Goal: Transaction & Acquisition: Purchase product/service

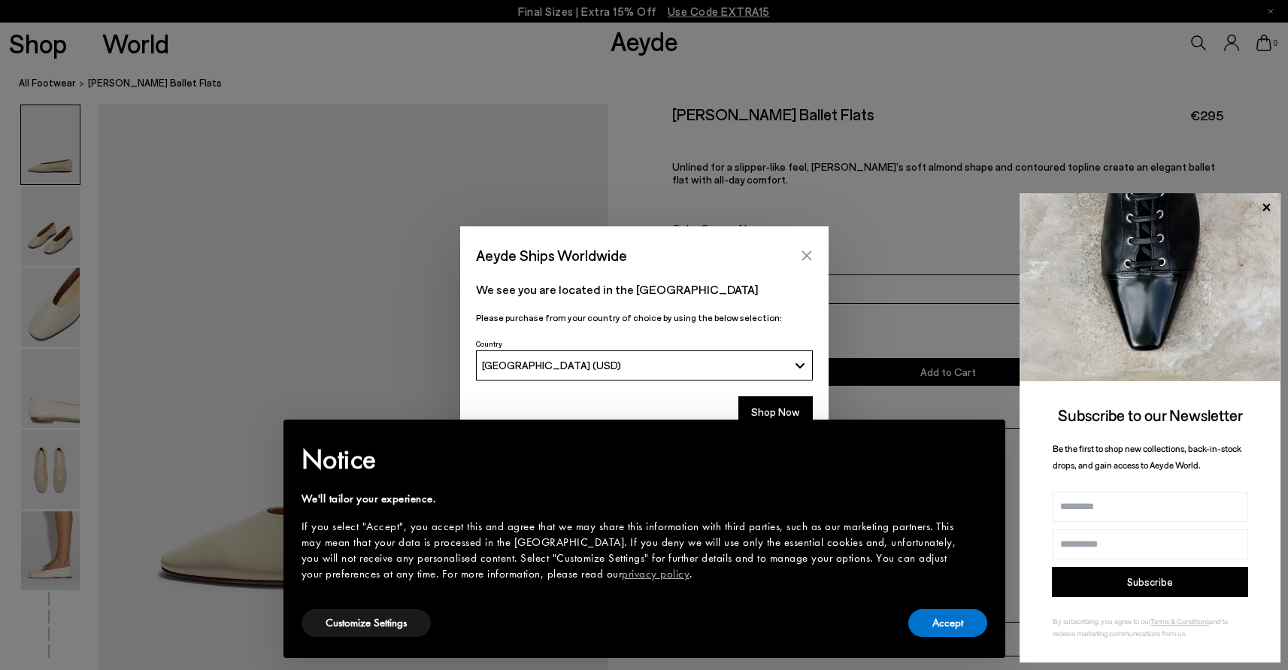
click at [809, 250] on icon "Close" at bounding box center [807, 256] width 12 height 12
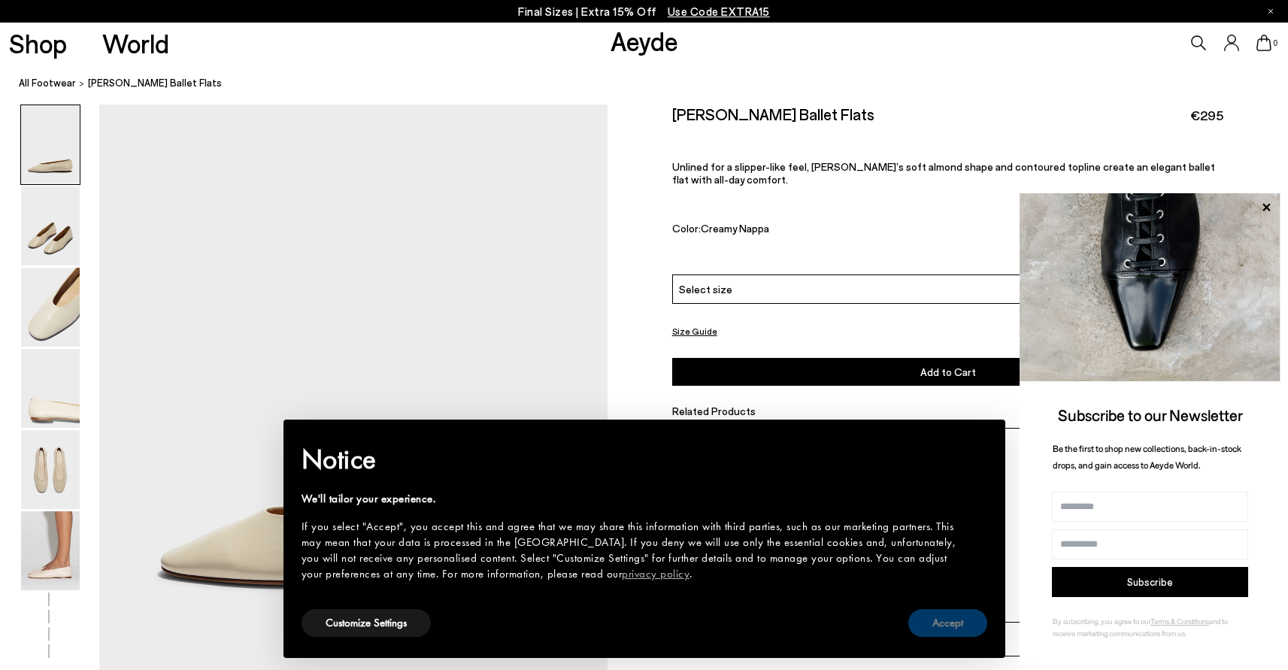
click at [929, 633] on button "Accept" at bounding box center [948, 623] width 79 height 28
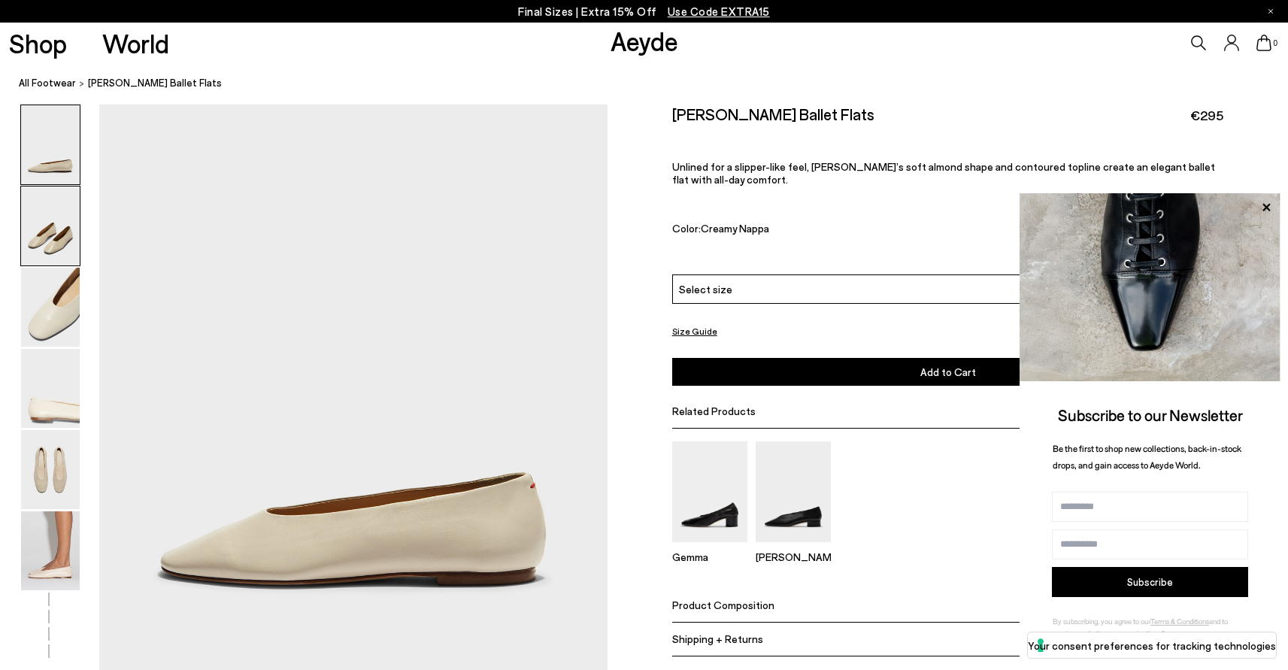
click at [62, 235] on img at bounding box center [50, 226] width 59 height 79
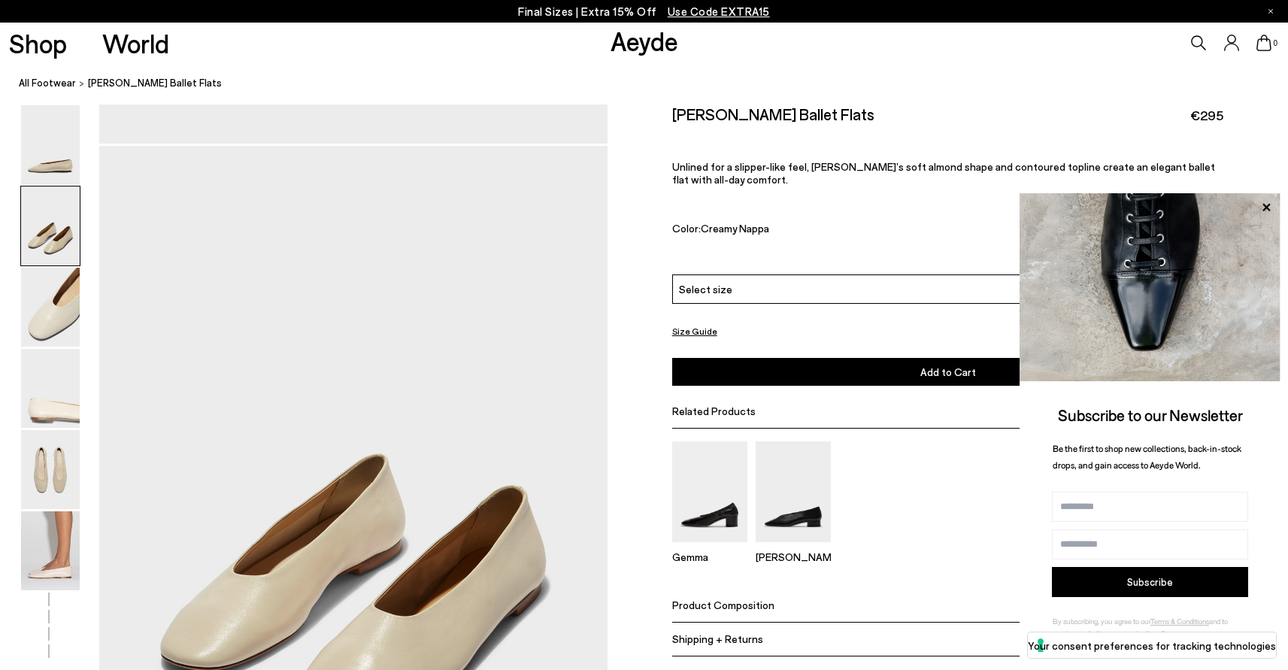
scroll to position [569, 0]
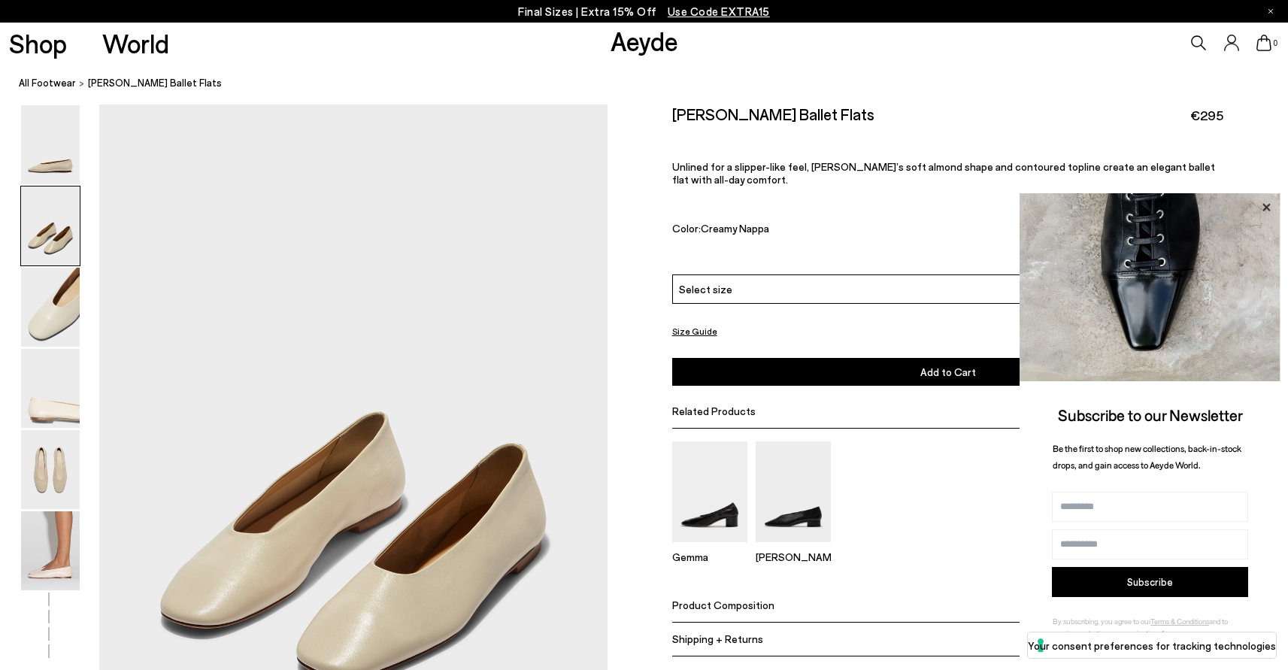
click at [1264, 208] on icon at bounding box center [1267, 208] width 20 height 20
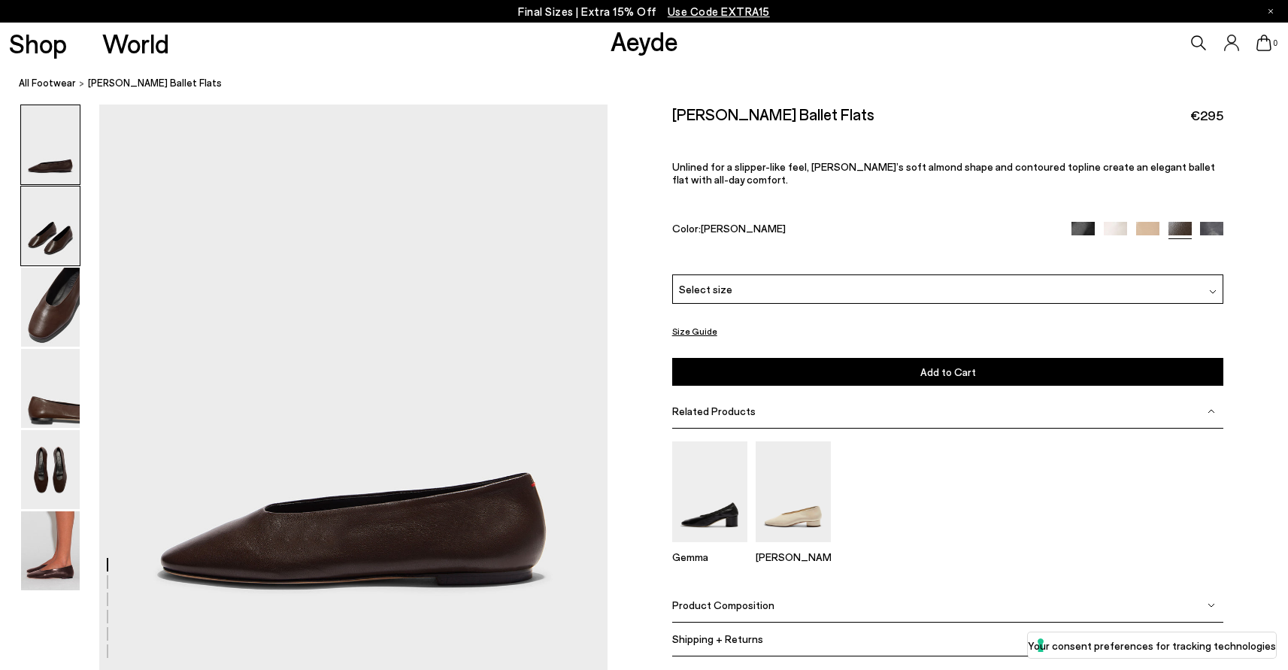
click at [55, 208] on img at bounding box center [50, 226] width 59 height 79
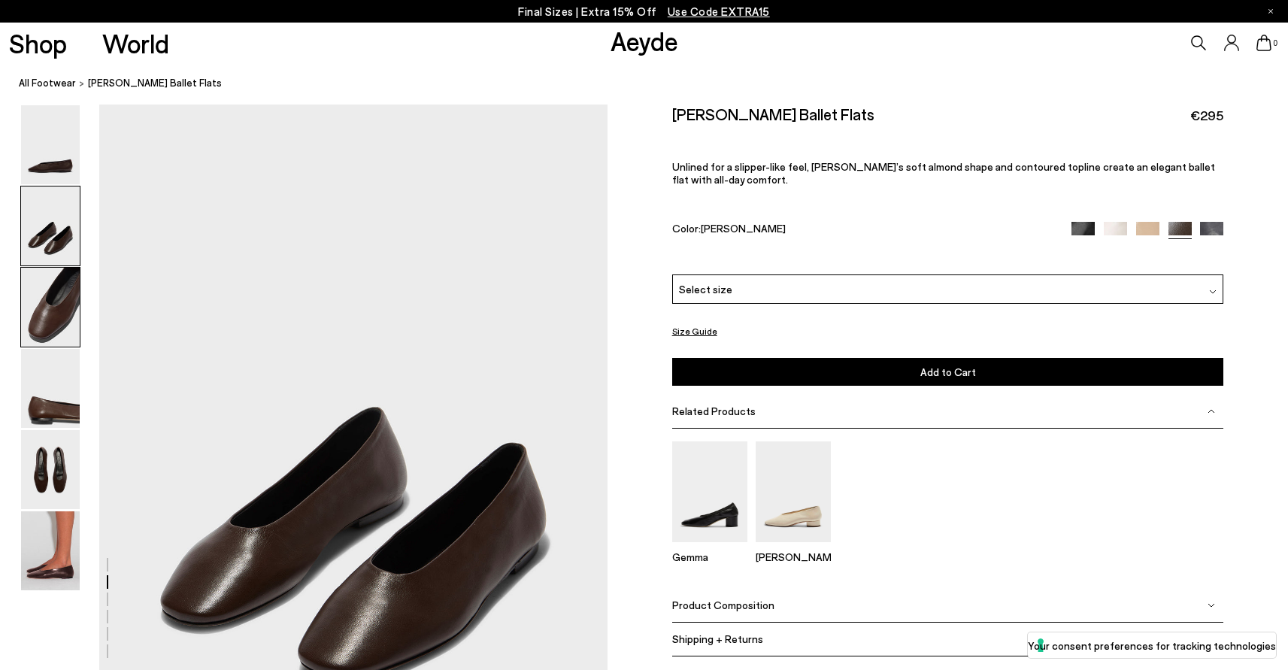
click at [48, 305] on img at bounding box center [50, 307] width 59 height 79
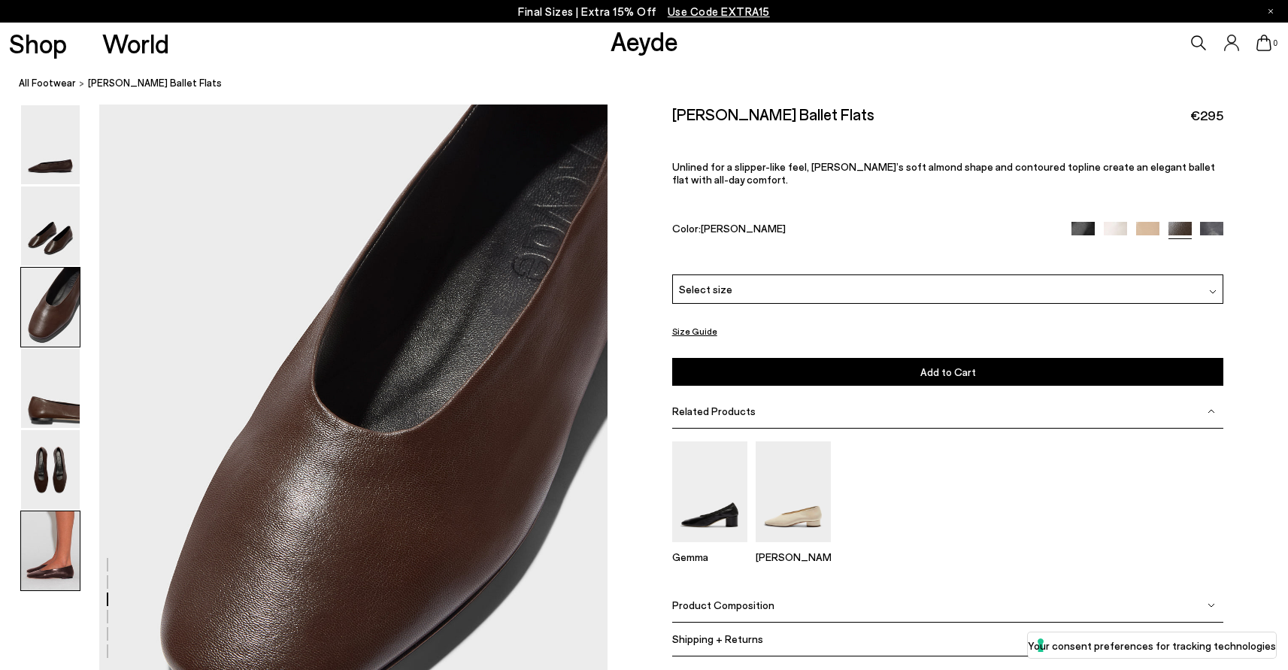
click at [60, 555] on img at bounding box center [50, 550] width 59 height 79
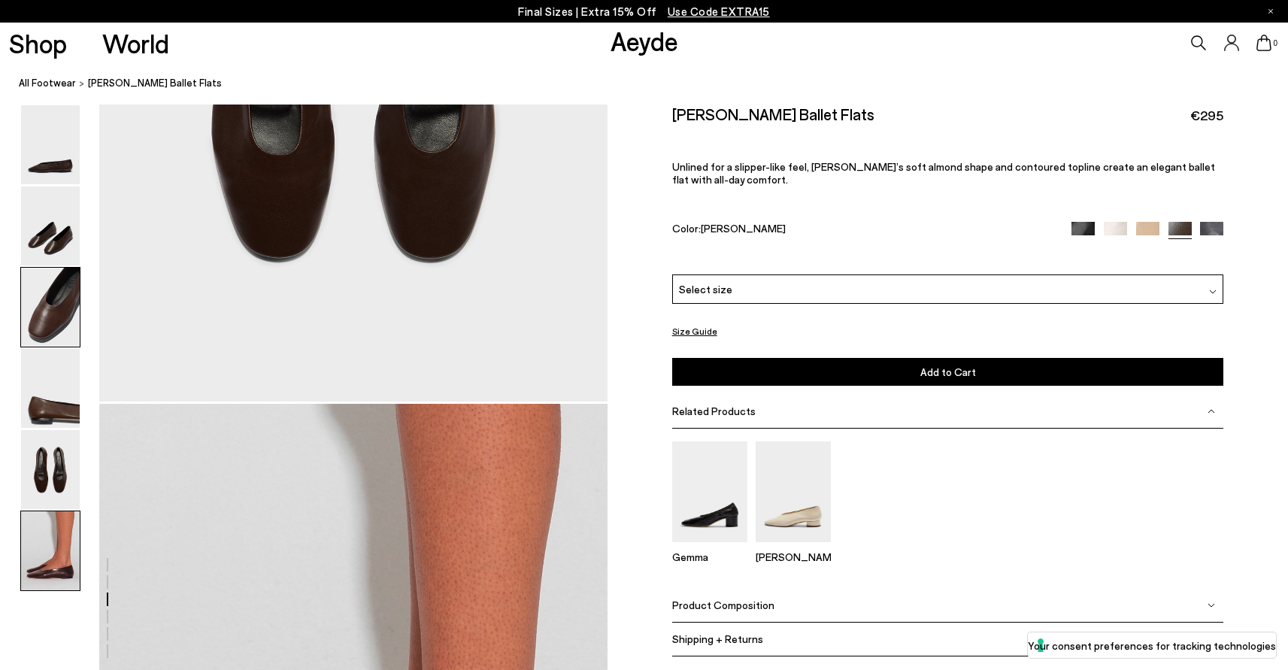
scroll to position [3393, 0]
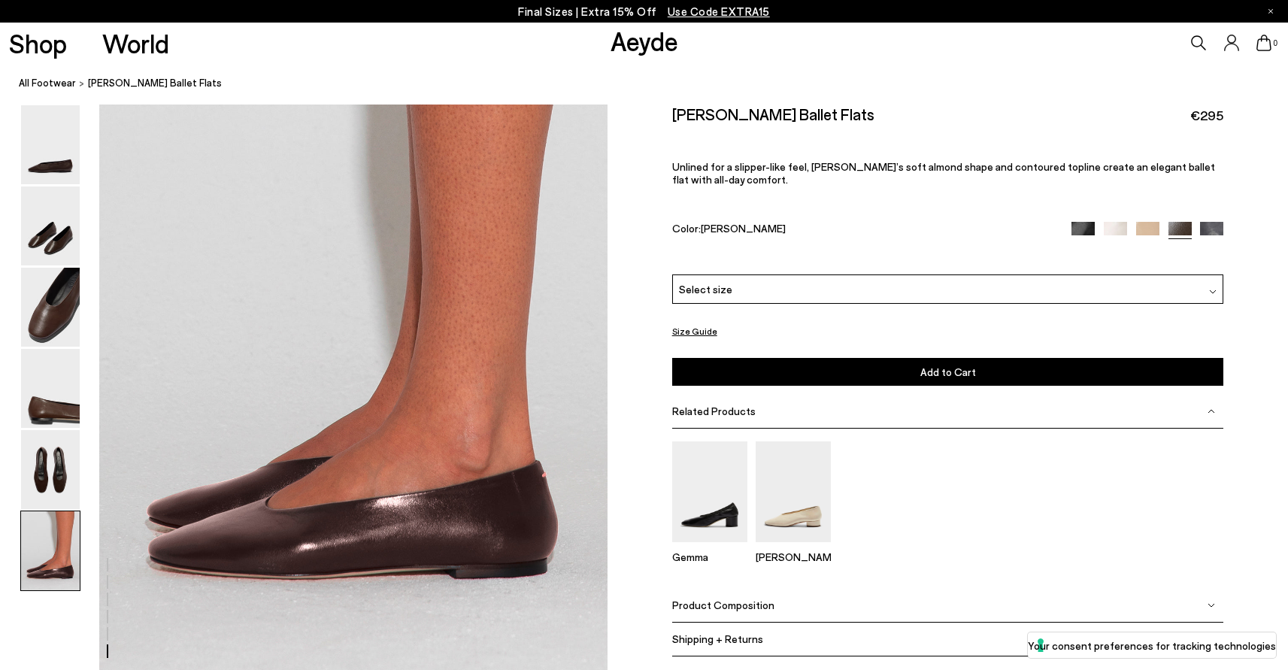
click at [42, 152] on img at bounding box center [50, 144] width 59 height 79
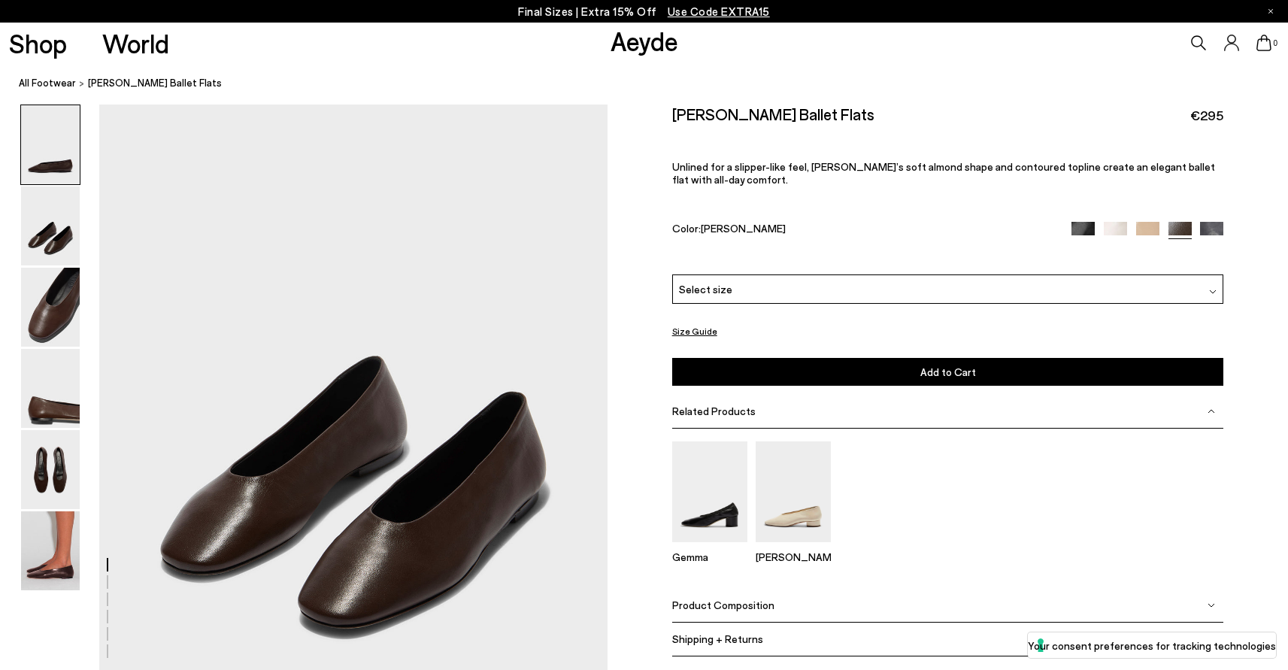
scroll to position [0, 0]
